Goal: Information Seeking & Learning: Find contact information

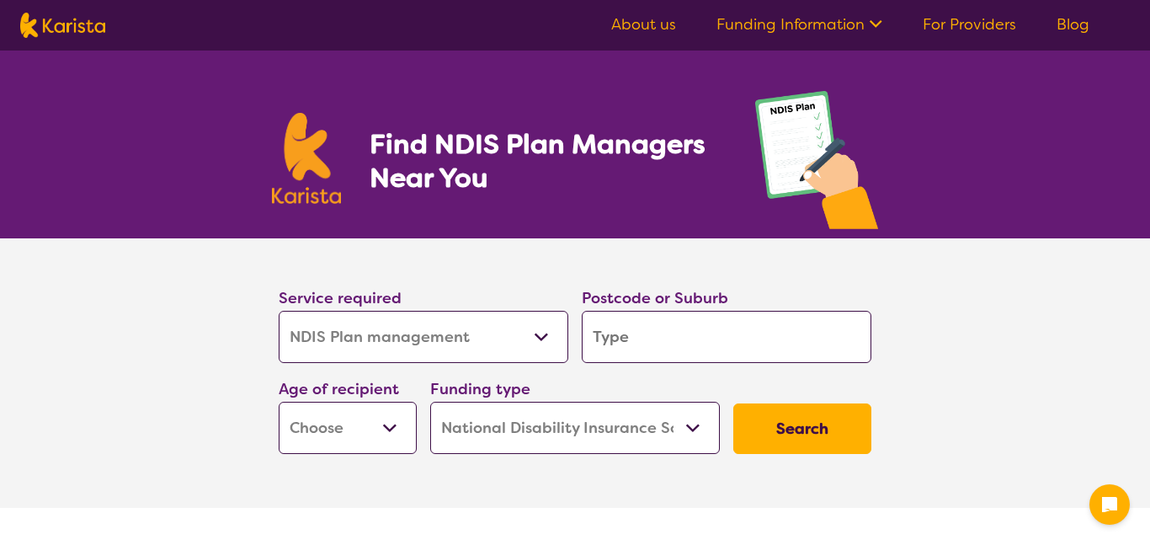
select select "NDIS Plan management"
select select "NDIS"
select select "NDIS Plan management"
select select "NDIS"
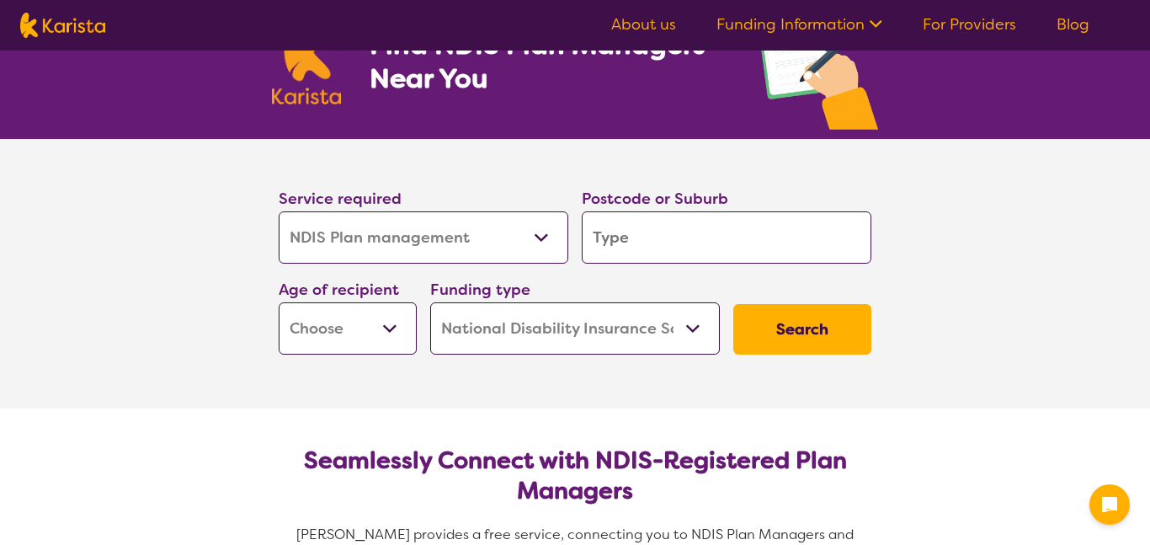
scroll to position [104, 0]
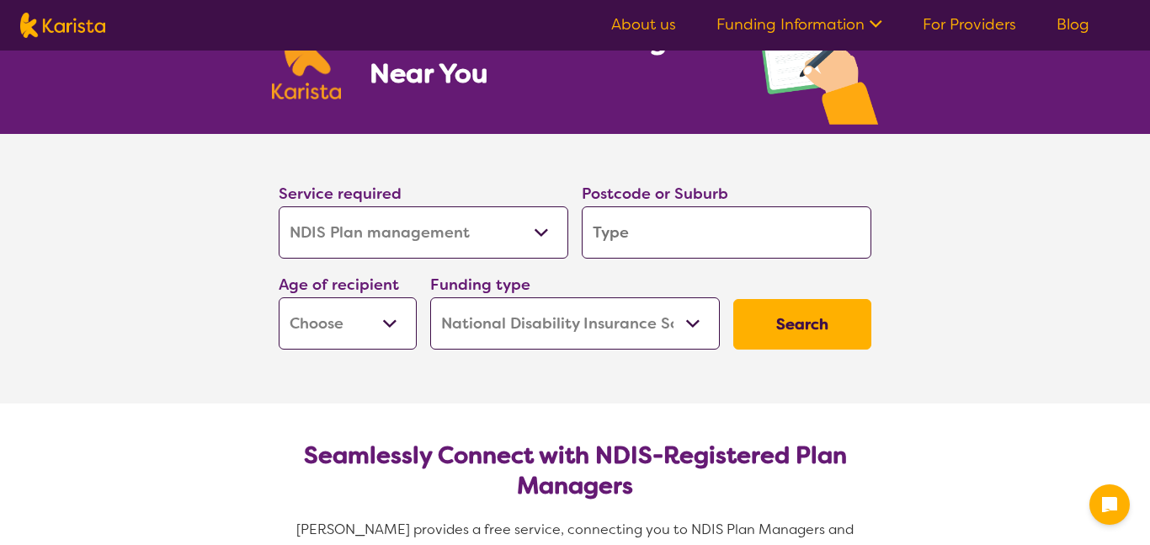
click at [815, 233] on input "search" at bounding box center [727, 232] width 290 height 52
type input "h"
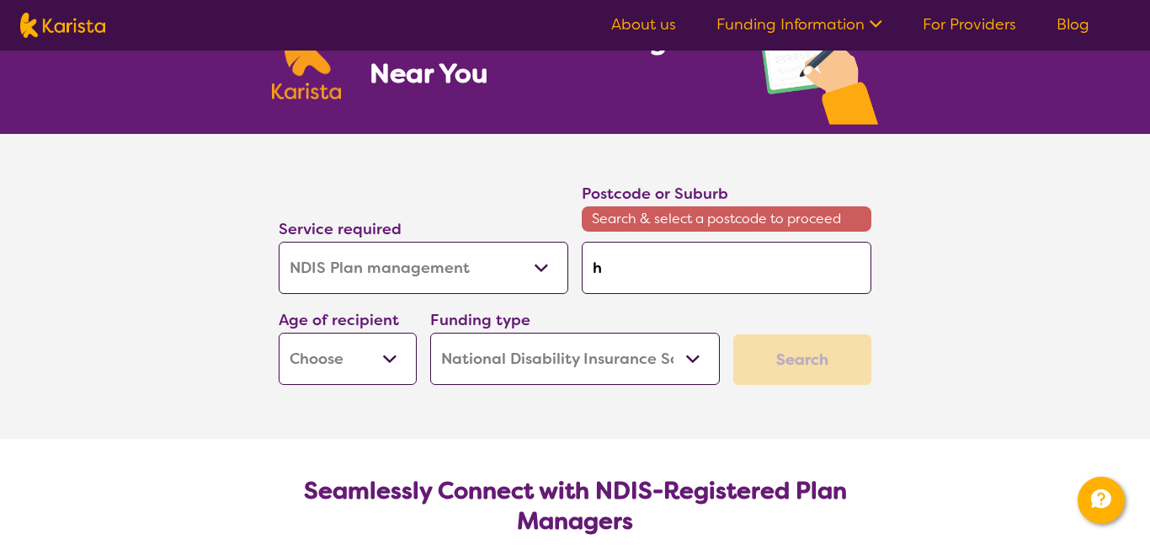
type input "hu"
type input "hus"
type input "[PERSON_NAME]"
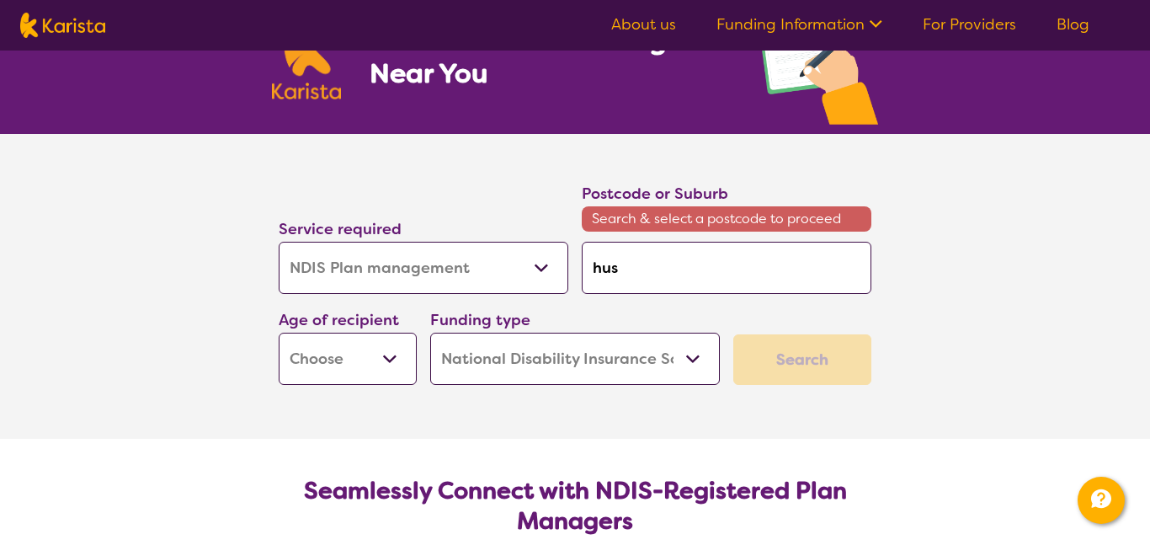
type input "[PERSON_NAME]"
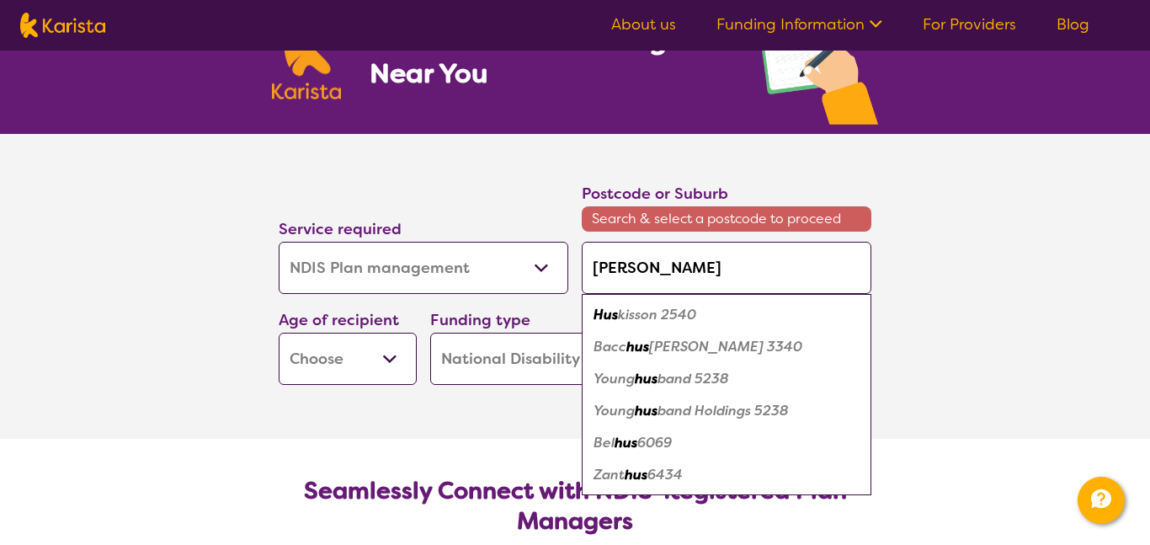
type input "hustr"
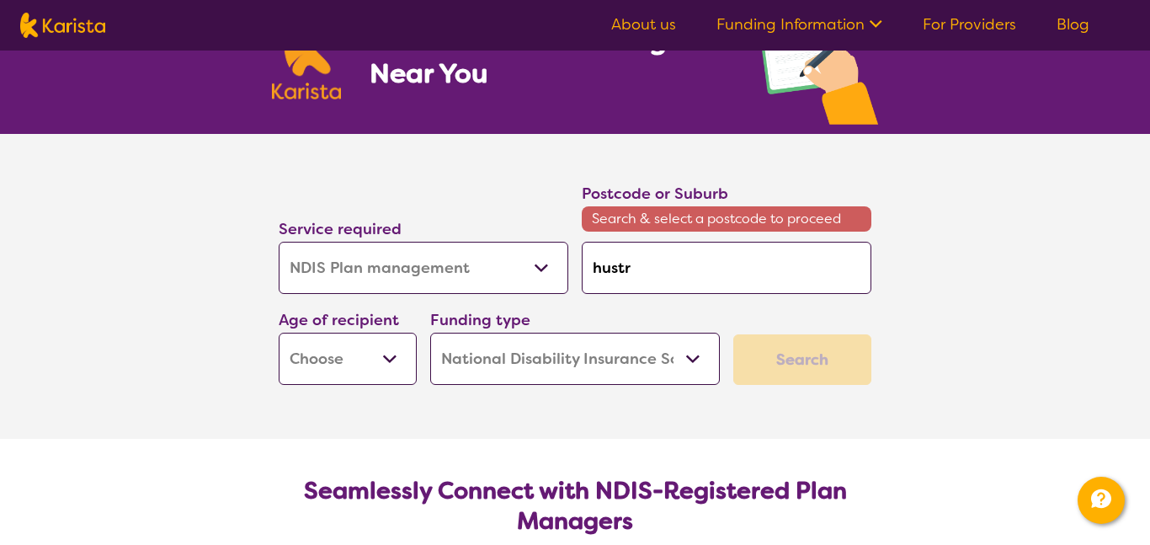
type input "[PERSON_NAME]"
type input "hus"
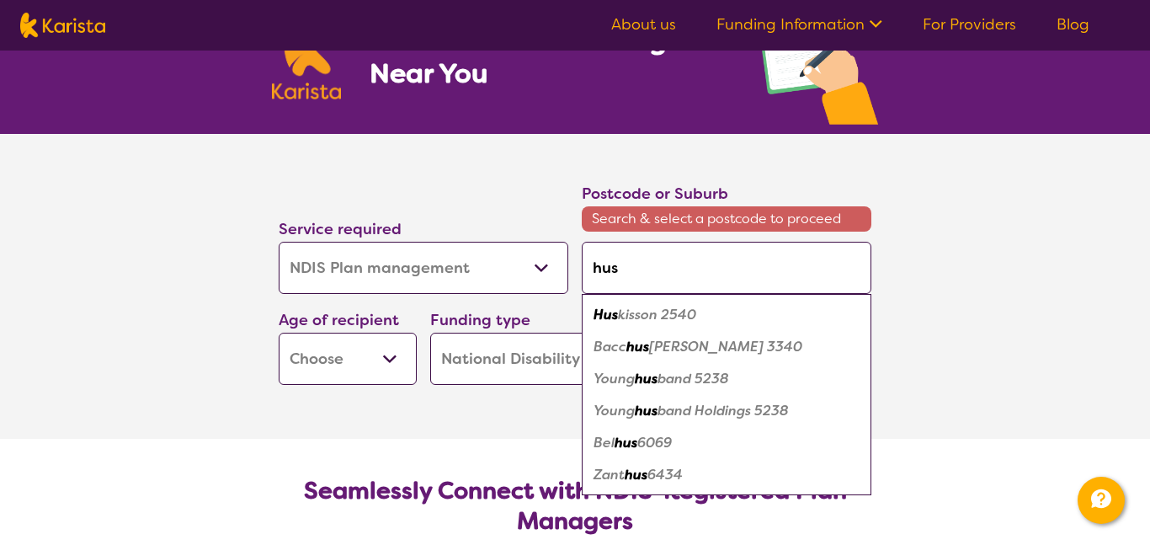
type input "hu"
type input "hur"
type input "hurs"
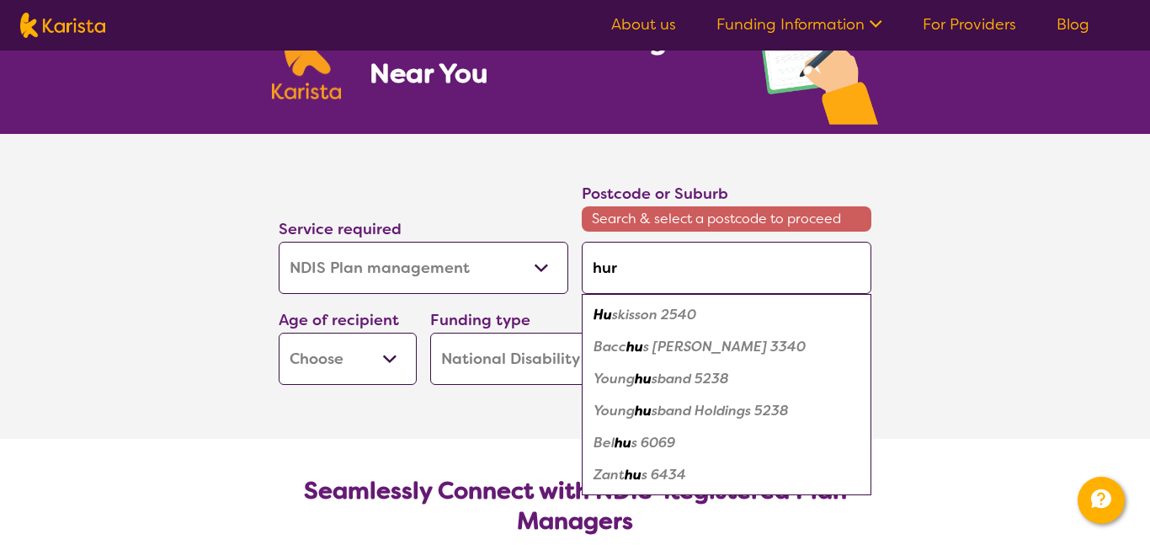
type input "hurs"
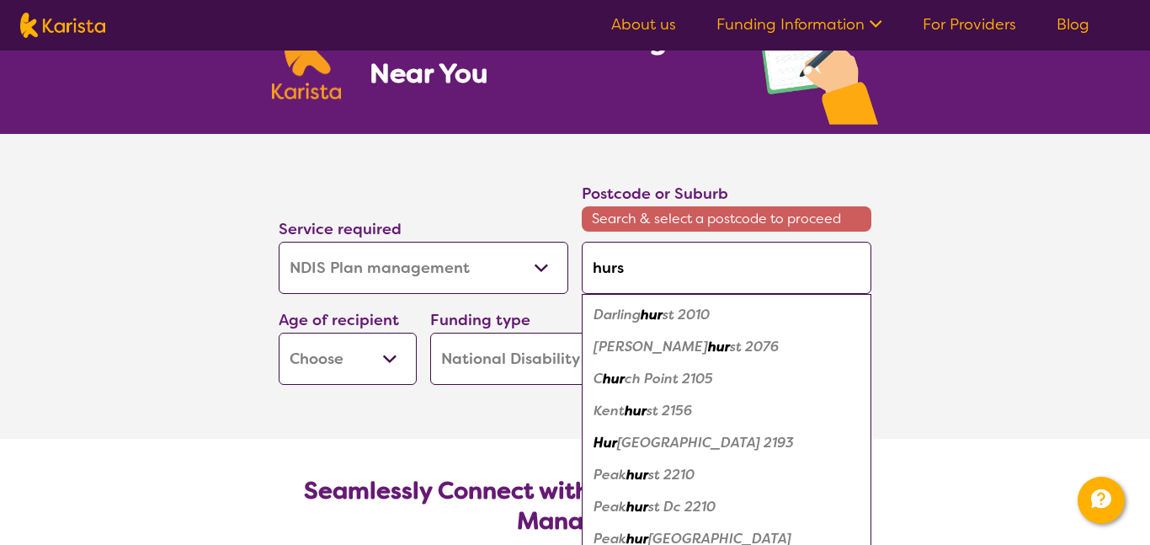
type input "[PERSON_NAME]"
type input "hurstv"
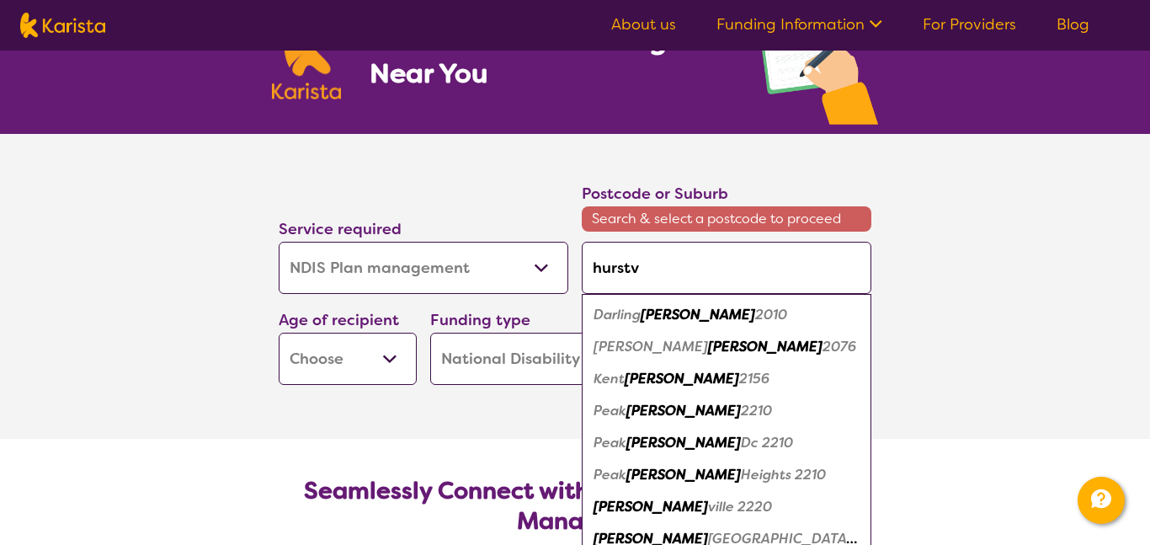
type input "hurstvi"
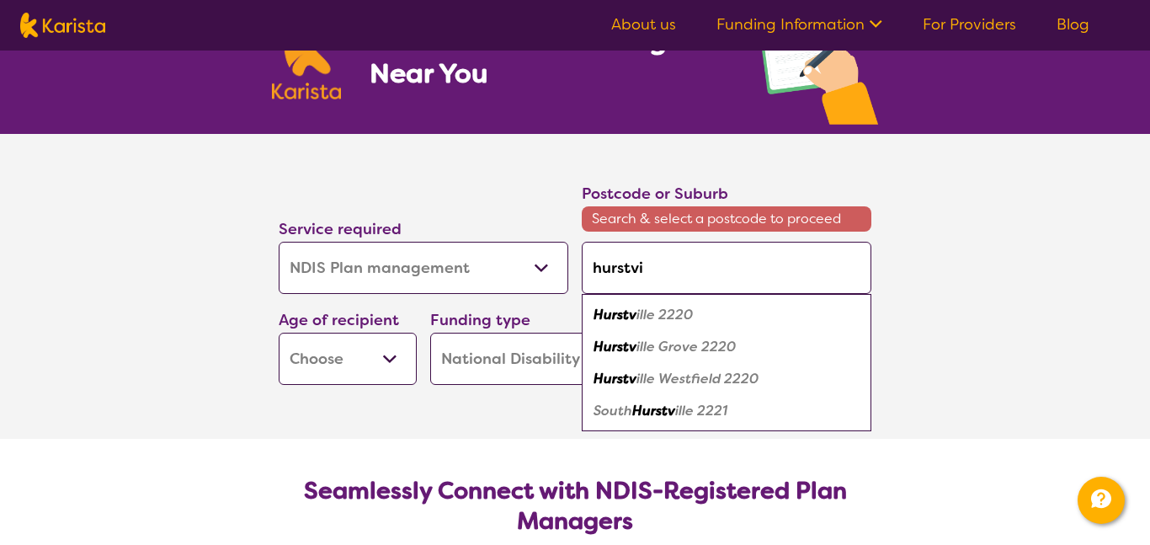
type input "hurstvil"
type input "hurstvill"
click at [684, 315] on em "e 2220" at bounding box center [669, 315] width 46 height 18
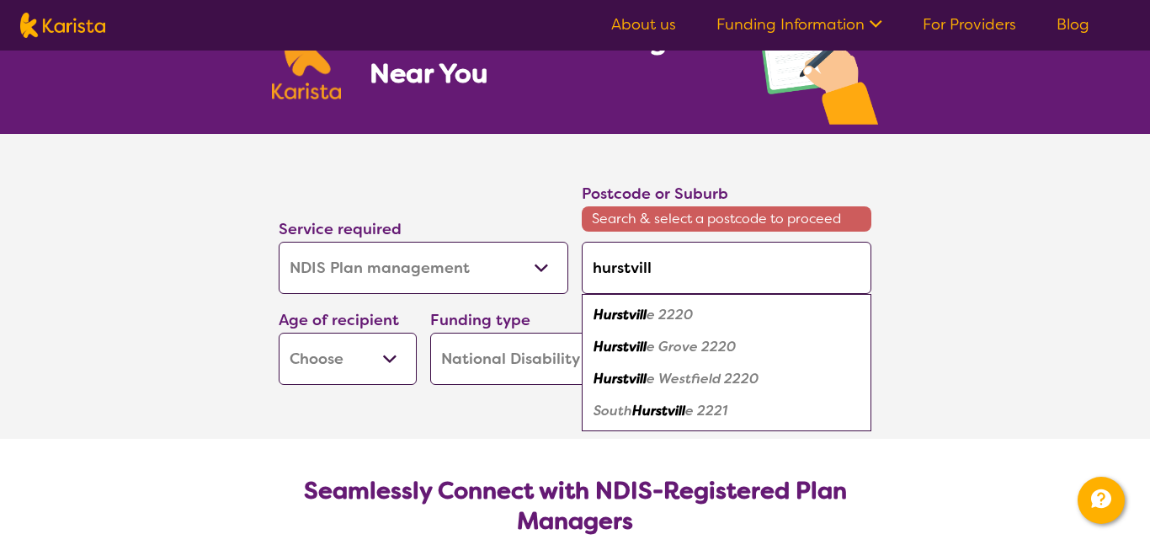
type input "2220"
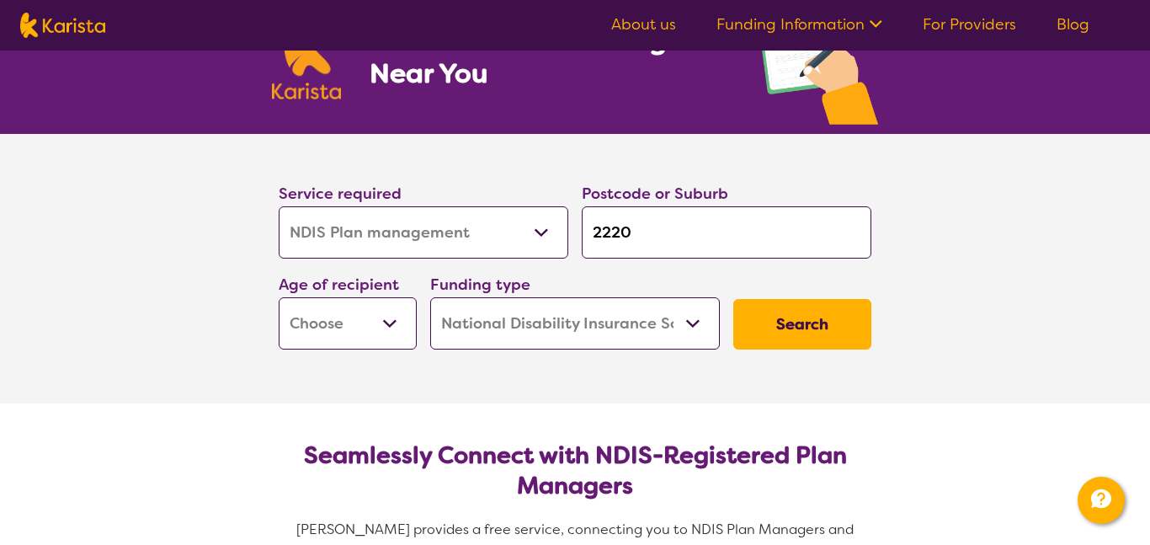
click at [827, 338] on button "Search" at bounding box center [802, 324] width 138 height 51
click at [392, 322] on select "Early Childhood - 0 to 9 Child - 10 to 11 Adolescent - 12 to 17 Adult - 18 to 6…" at bounding box center [348, 323] width 138 height 52
select select "AG"
click at [279, 297] on select "Early Childhood - 0 to 9 Child - 10 to 11 Adolescent - 12 to 17 Adult - 18 to 6…" at bounding box center [348, 323] width 138 height 52
select select "AG"
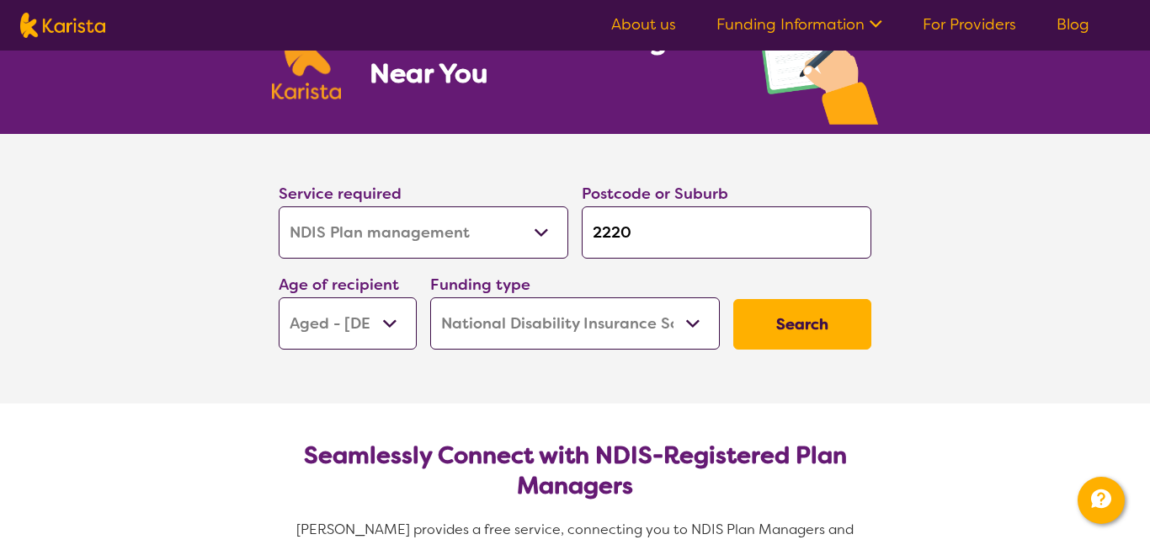
click at [388, 316] on select "Early Childhood - 0 to 9 Child - 10 to 11 Adolescent - 12 to 17 Adult - 18 to 6…" at bounding box center [348, 323] width 138 height 52
select select "AD"
click at [279, 297] on select "Early Childhood - 0 to 9 Child - 10 to 11 Adolescent - 12 to 17 Adult - 18 to 6…" at bounding box center [348, 323] width 138 height 52
select select "AD"
click at [820, 327] on button "Search" at bounding box center [802, 324] width 138 height 51
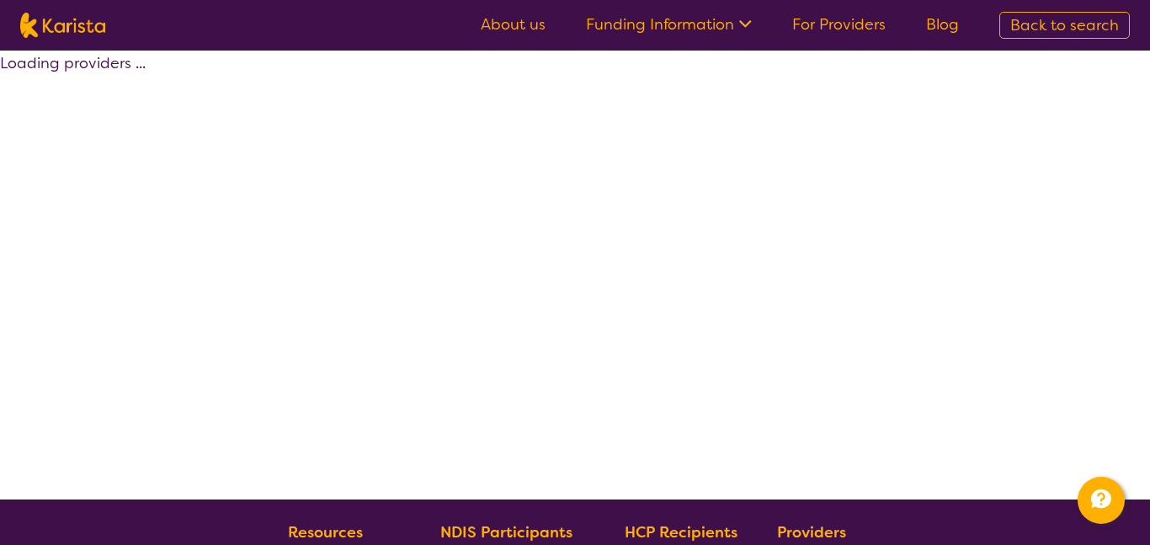
select select "by_score"
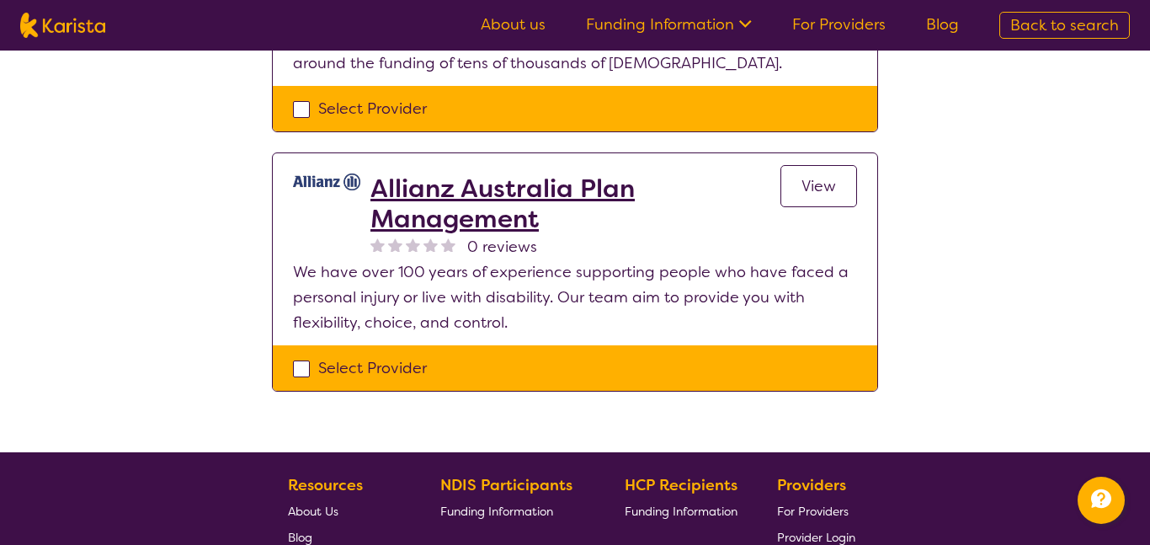
scroll to position [1426, 0]
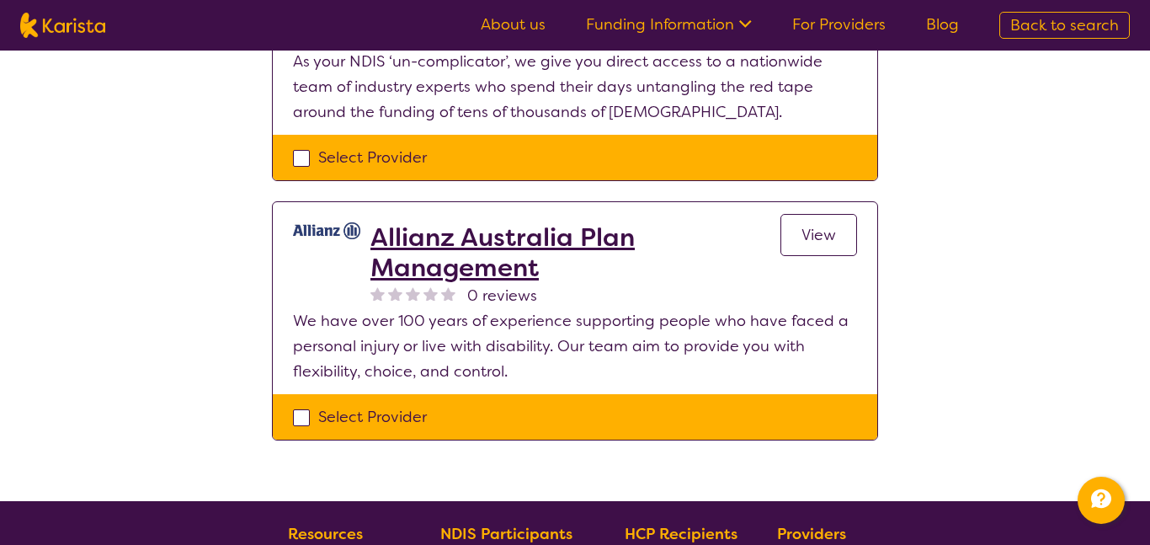
click at [822, 242] on span "View" at bounding box center [818, 235] width 35 height 20
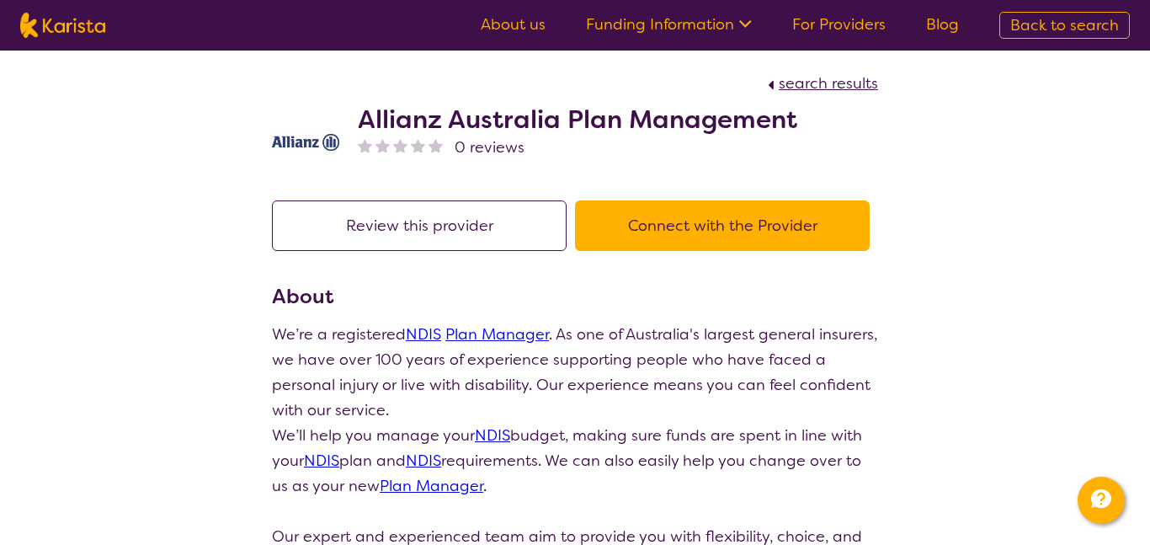
select select "by_score"
